Goal: Task Accomplishment & Management: Use online tool/utility

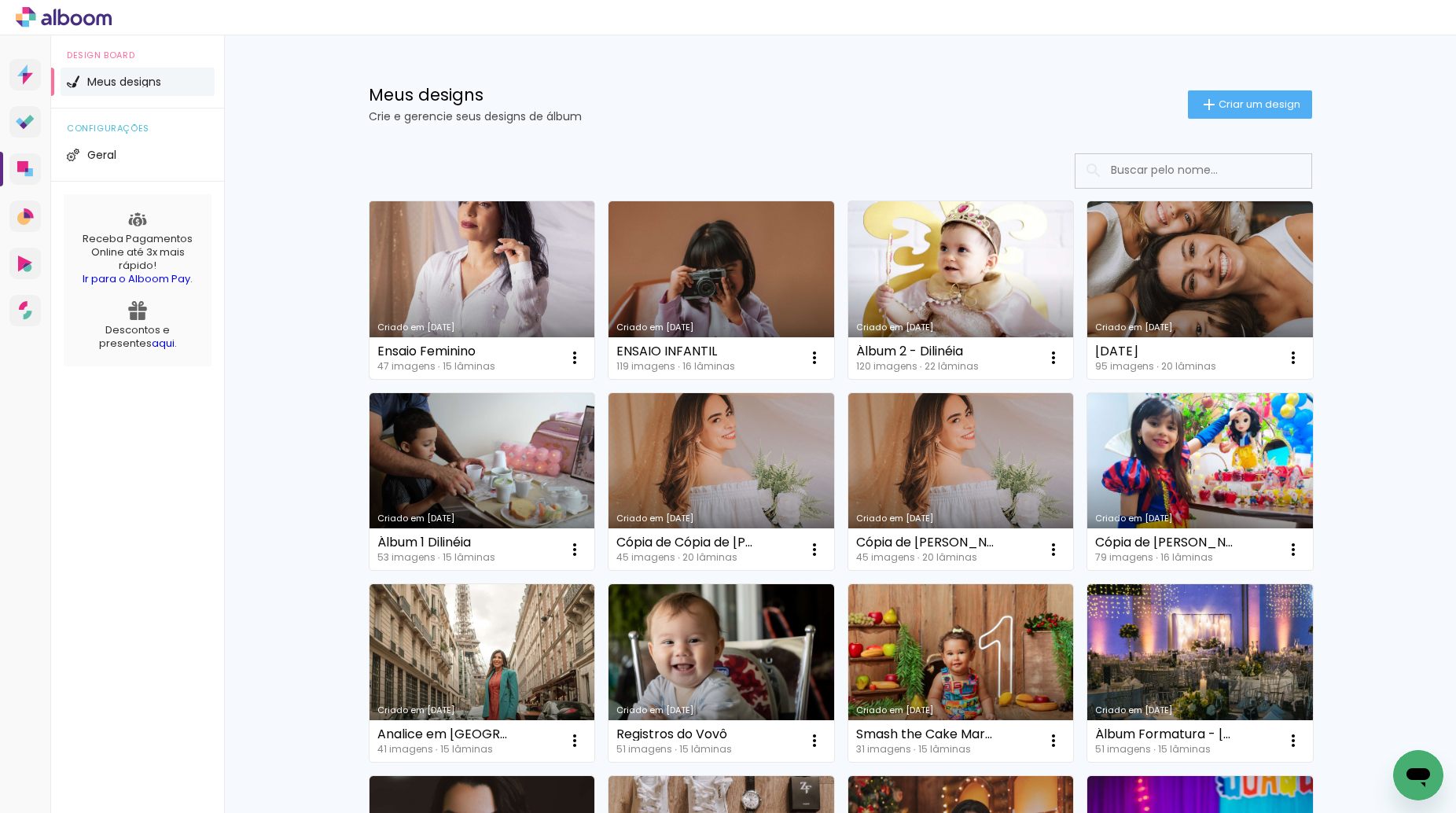
click at [475, 272] on link "Criado em 13/09/25" at bounding box center [482, 290] width 226 height 178
